Goal: Check status: Check status

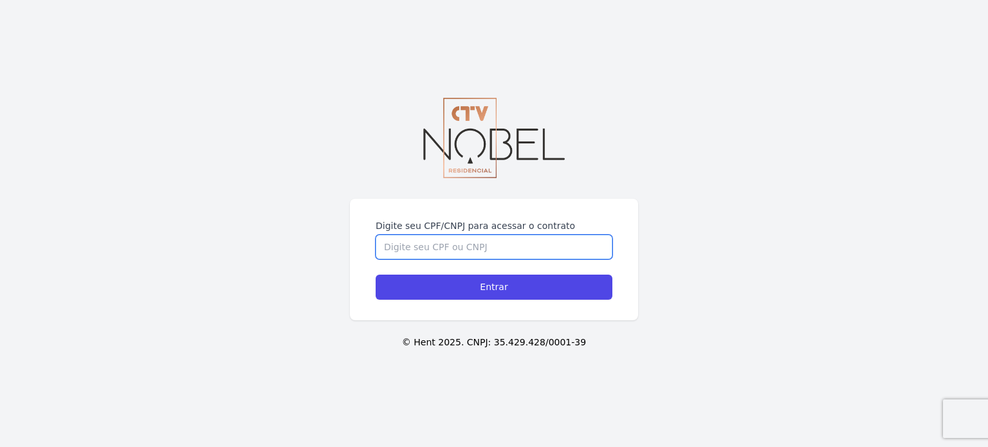
click at [413, 235] on input "Digite seu CPF/CNPJ para acessar o contrato" at bounding box center [493, 247] width 237 height 24
type input "16716270752"
click at [375, 275] on input "Entrar" at bounding box center [493, 287] width 237 height 25
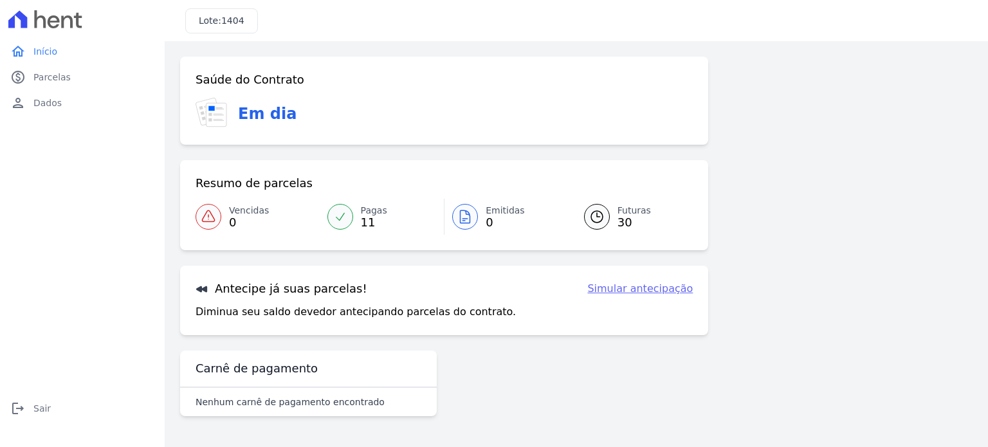
click at [602, 219] on icon at bounding box center [596, 216] width 15 height 15
